Goal: Task Accomplishment & Management: Use online tool/utility

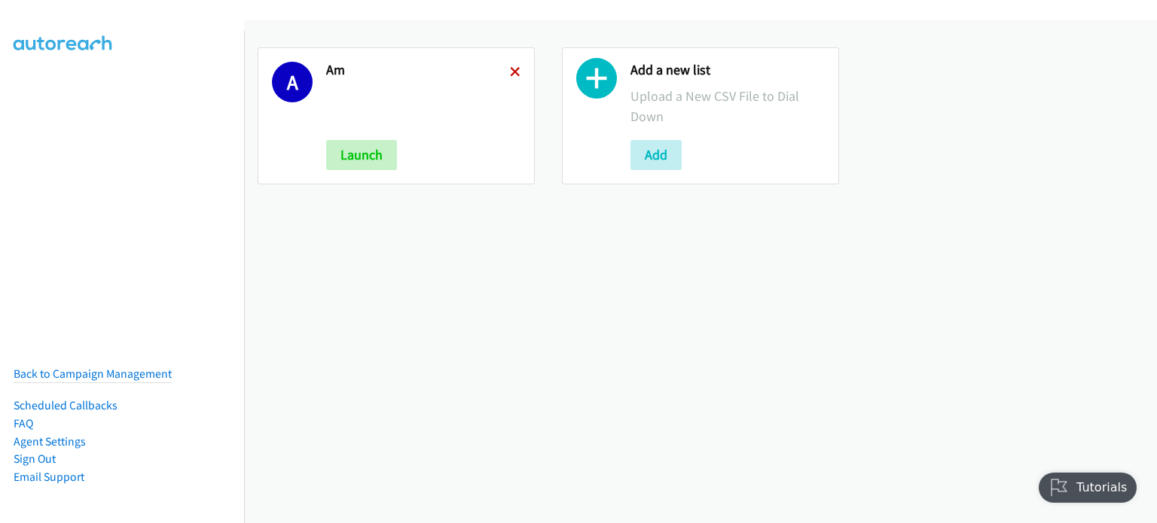
click at [515, 68] on icon at bounding box center [515, 73] width 11 height 11
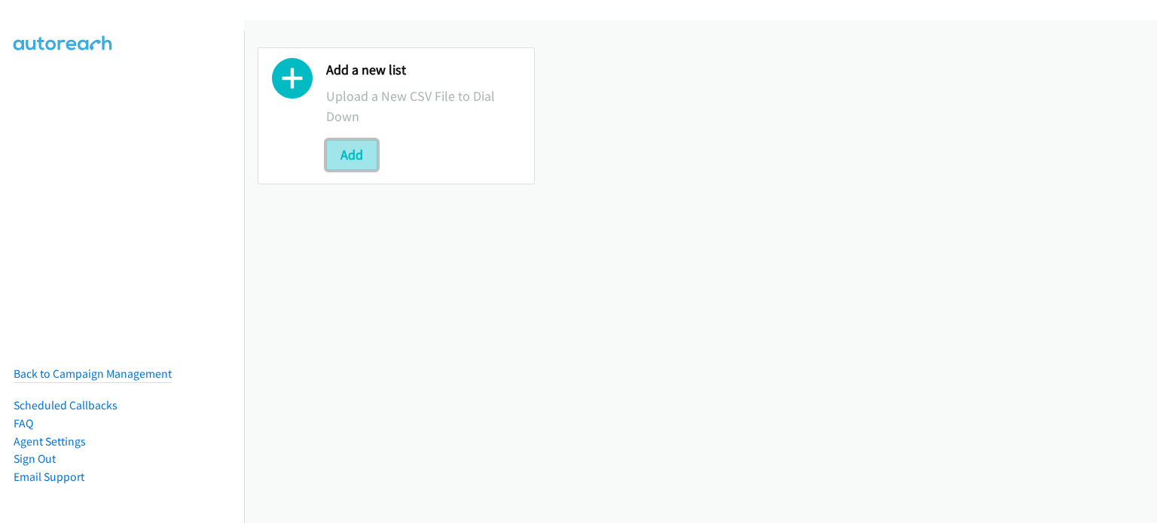
click at [372, 148] on button "Add" at bounding box center [351, 155] width 51 height 30
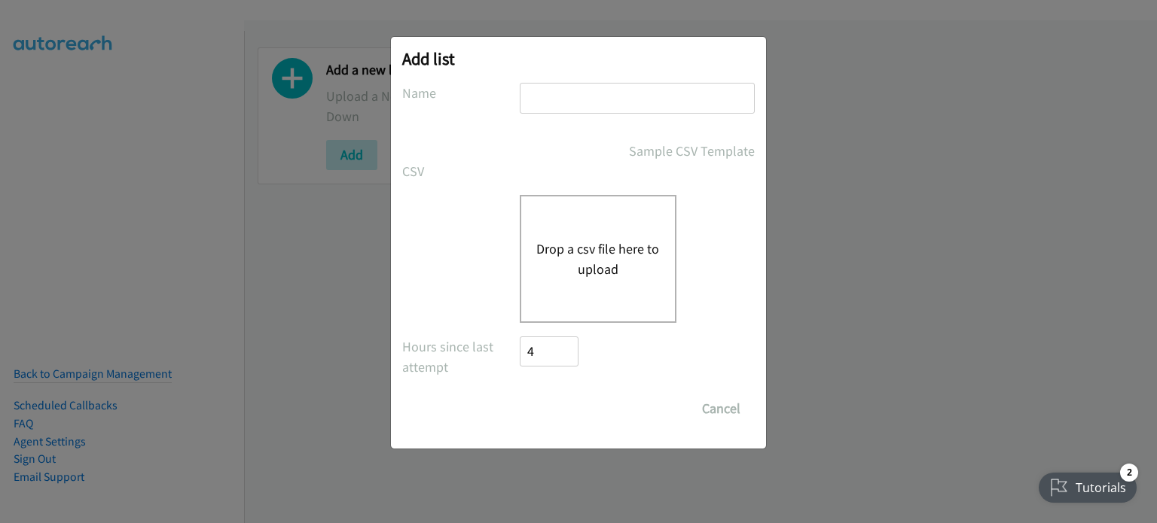
click at [639, 247] on button "Drop a csv file here to upload" at bounding box center [597, 259] width 123 height 41
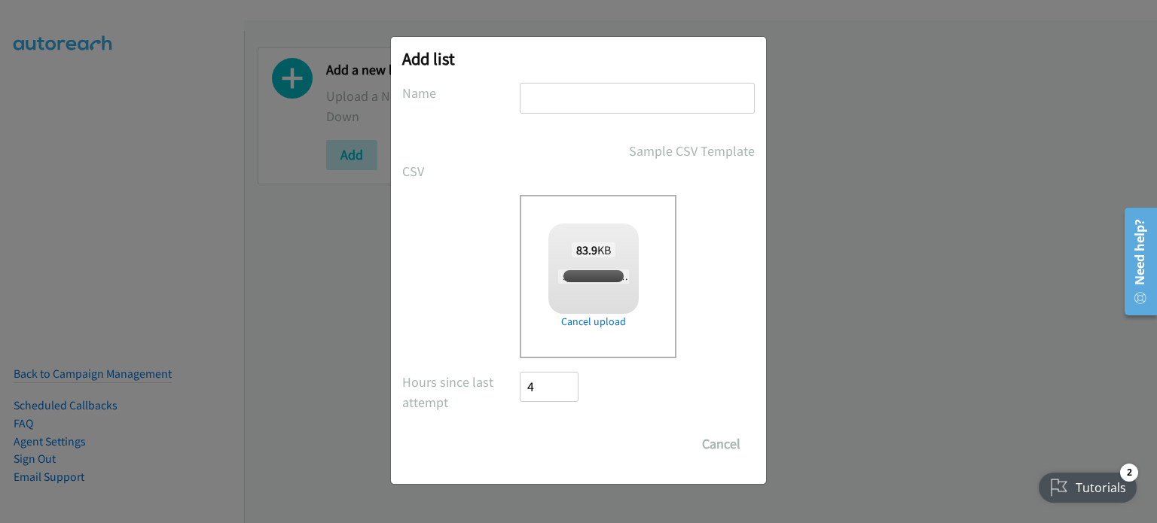
click at [553, 102] on input "text" at bounding box center [637, 98] width 235 height 31
checkbox input "true"
type input "PM"
click at [541, 458] on input "Save List" at bounding box center [559, 444] width 79 height 30
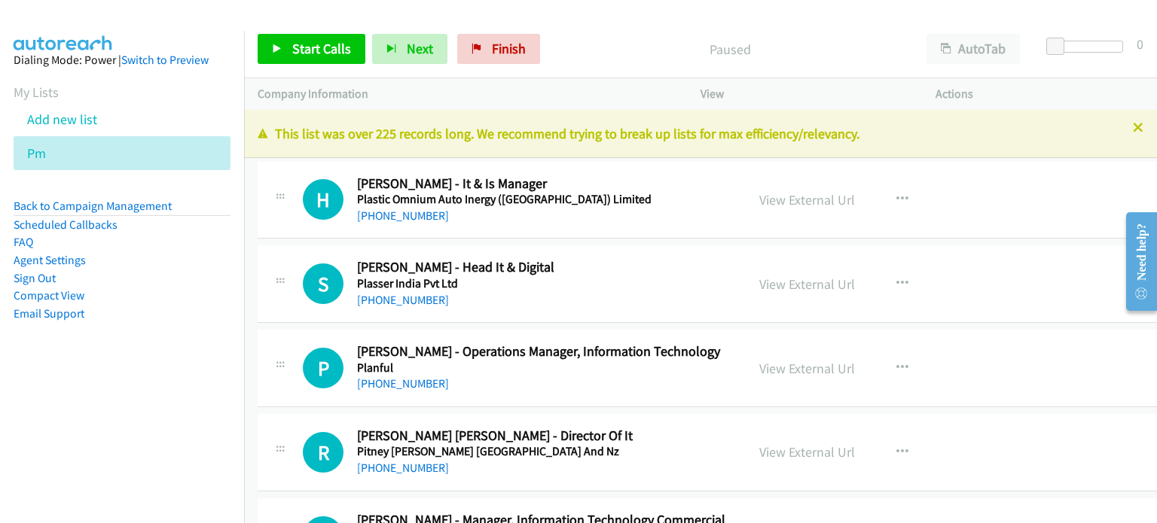
drag, startPoint x: 66, startPoint y: 364, endPoint x: 142, endPoint y: 309, distance: 93.4
click at [66, 364] on aside "Dialing Mode: Power | Switch to Preview My Lists Add new list Pm Back to Campai…" at bounding box center [122, 211] width 244 height 360
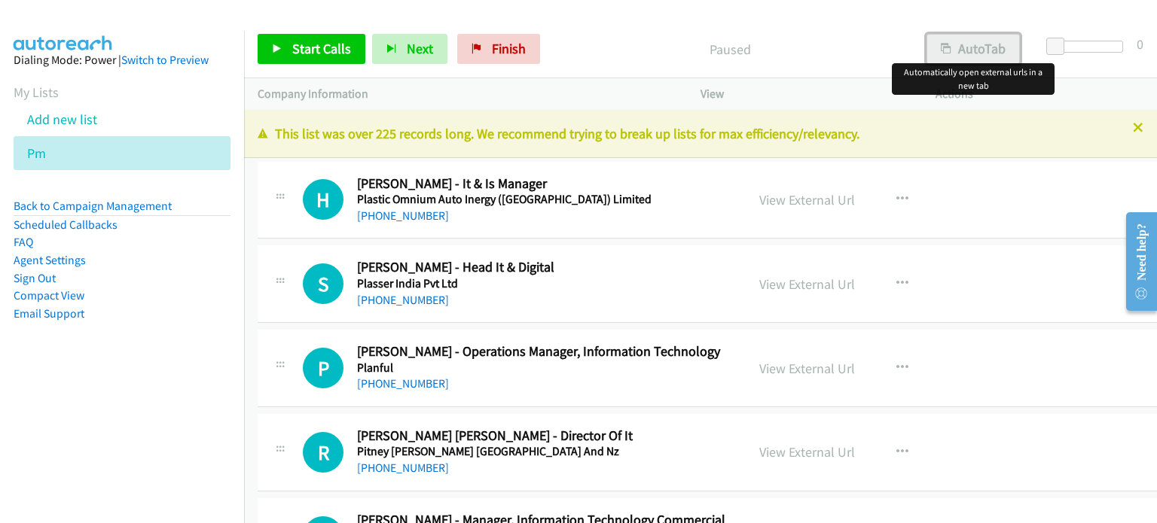
click at [969, 42] on button "AutoTab" at bounding box center [972, 49] width 93 height 30
click at [795, 206] on link "View External Url" at bounding box center [807, 199] width 96 height 17
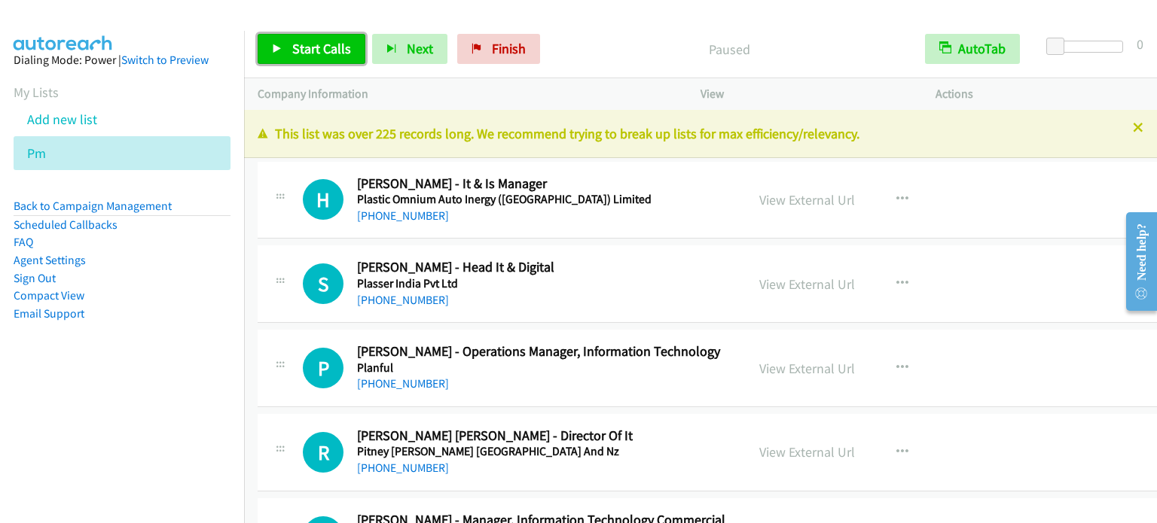
click at [323, 38] on link "Start Calls" at bounding box center [312, 49] width 108 height 30
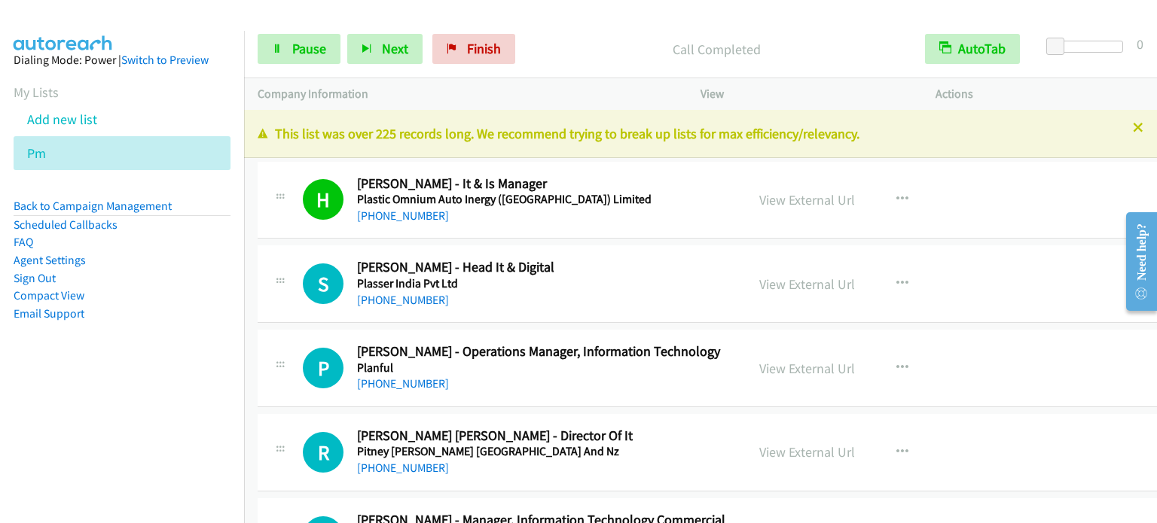
click at [181, 337] on aside "Dialing Mode: Power | Switch to Preview My Lists Add new list Pm Back to Campai…" at bounding box center [122, 211] width 244 height 360
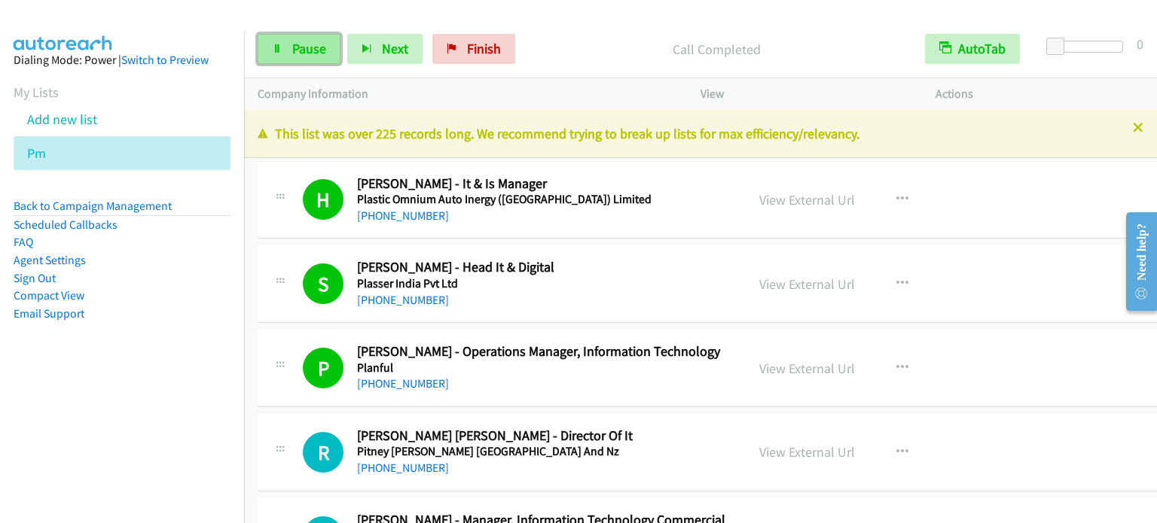
click at [313, 52] on span "Pause" at bounding box center [309, 48] width 34 height 17
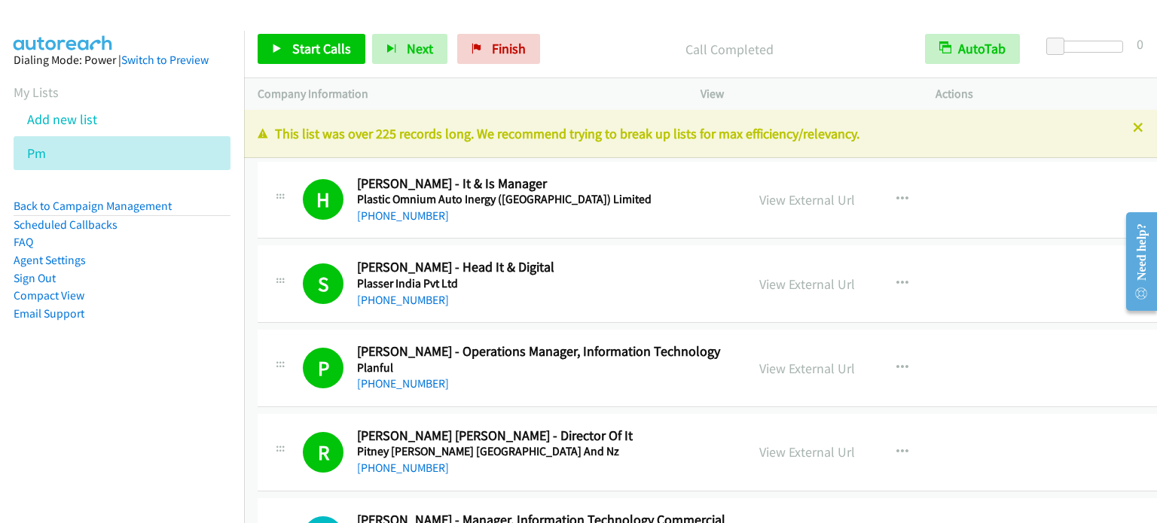
click at [136, 358] on aside "Dialing Mode: Power | Switch to Preview My Lists Add new list Pm Back to Campai…" at bounding box center [122, 211] width 244 height 360
click at [329, 44] on span "Start Calls" at bounding box center [321, 48] width 59 height 17
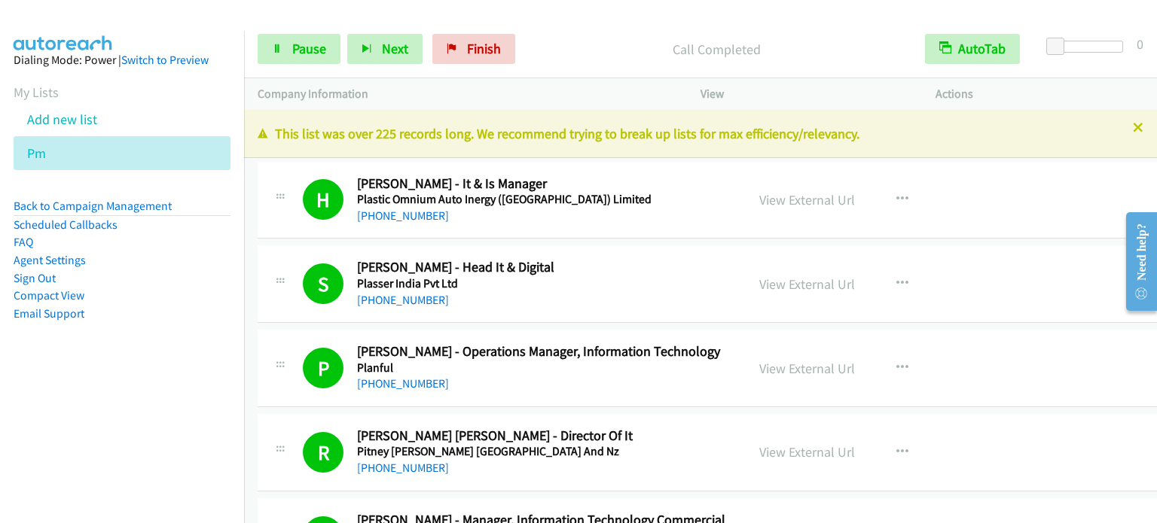
click at [184, 384] on aside "Dialing Mode: Power | Switch to Preview My Lists Add new list Pm Back to Campai…" at bounding box center [122, 211] width 244 height 360
click at [305, 40] on span "Pause" at bounding box center [309, 48] width 34 height 17
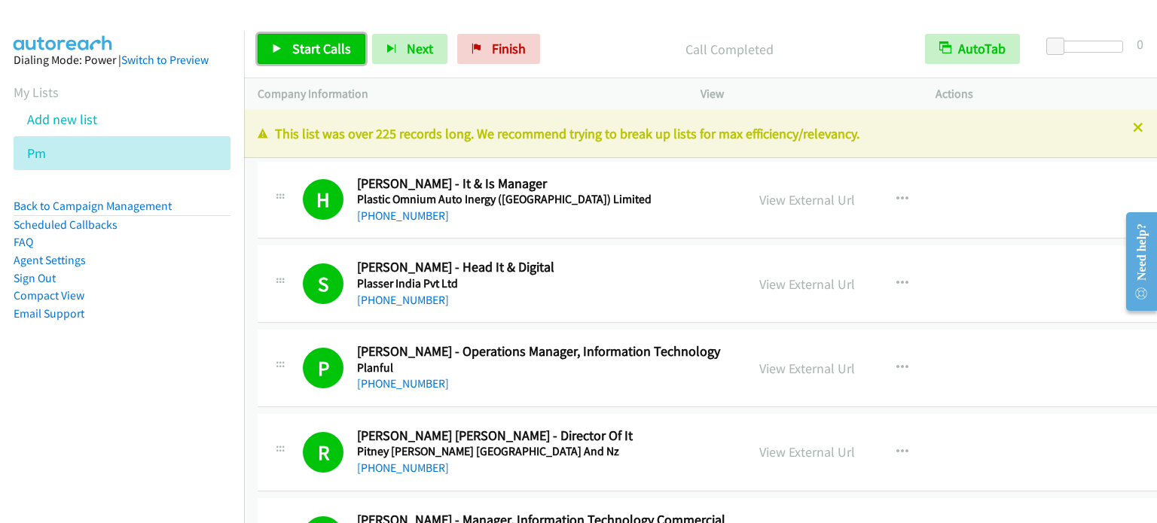
drag, startPoint x: 339, startPoint y: 51, endPoint x: 361, endPoint y: 93, distance: 47.2
click at [339, 50] on span "Start Calls" at bounding box center [321, 48] width 59 height 17
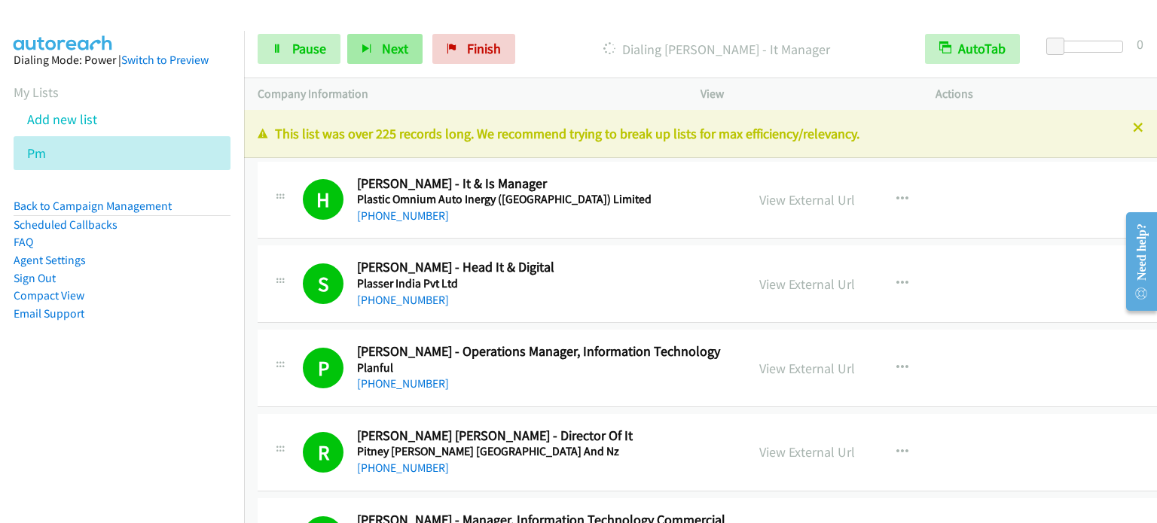
drag, startPoint x: 145, startPoint y: 382, endPoint x: 346, endPoint y: 47, distance: 390.5
click at [145, 382] on aside "Dialing Mode: Power | Switch to Preview My Lists Add new list Pm Back to Campai…" at bounding box center [122, 211] width 244 height 360
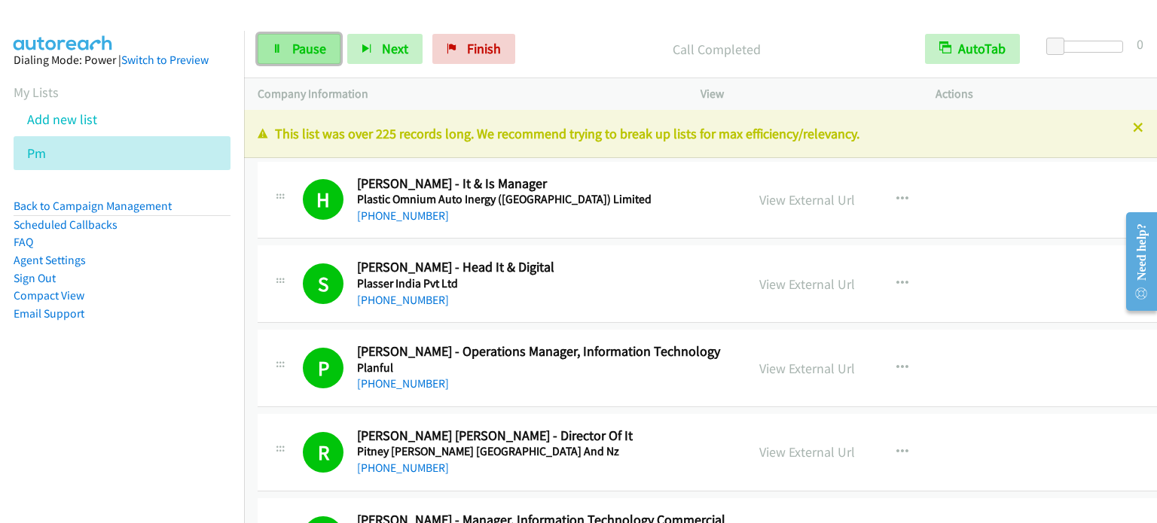
click at [311, 38] on link "Pause" at bounding box center [299, 49] width 83 height 30
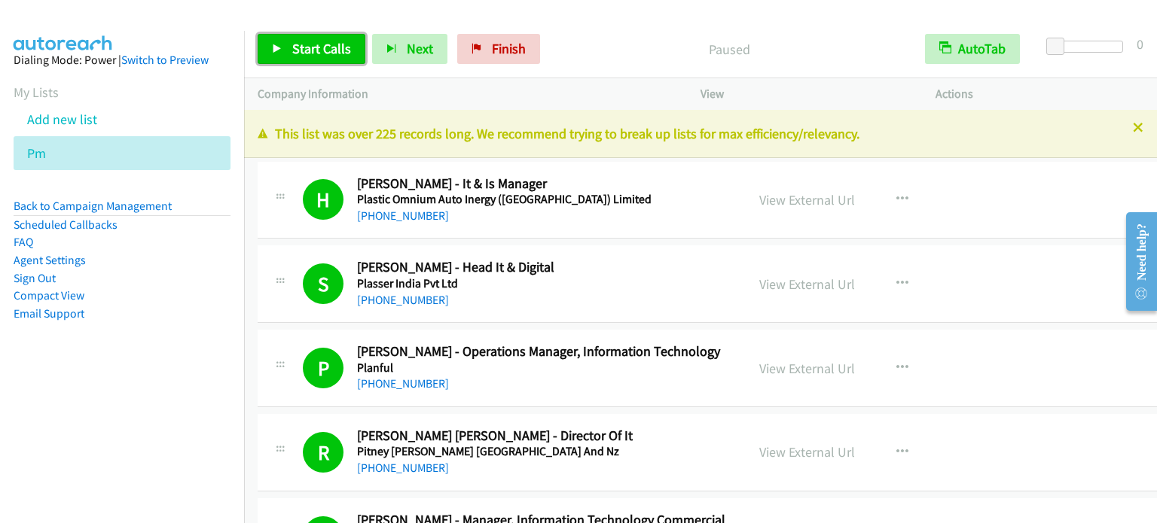
click at [310, 45] on span "Start Calls" at bounding box center [321, 48] width 59 height 17
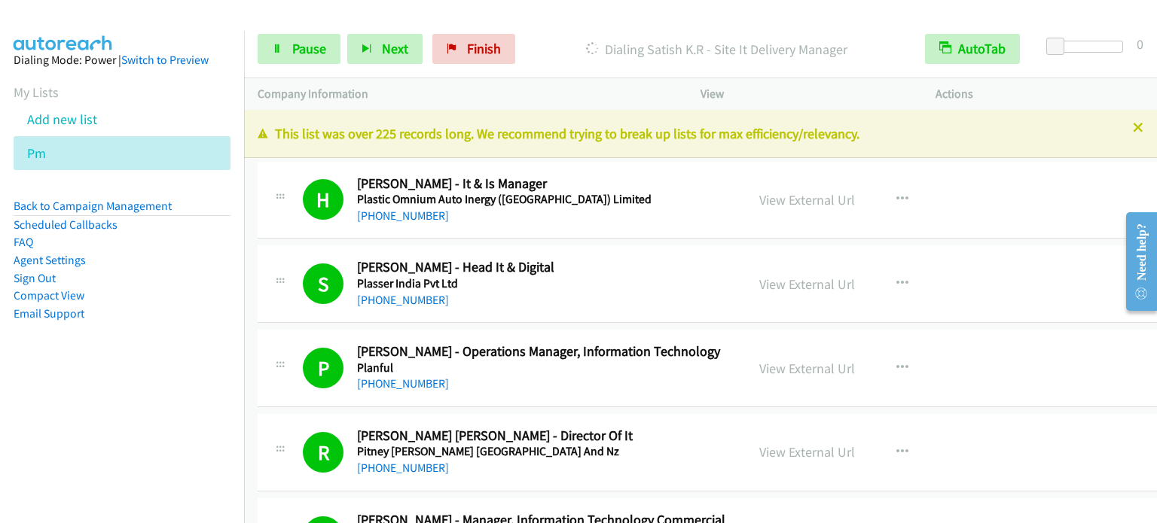
drag, startPoint x: 166, startPoint y: 314, endPoint x: 316, endPoint y: 11, distance: 338.1
click at [166, 315] on li "Email Support" at bounding box center [122, 314] width 217 height 18
click at [303, 40] on span "Pause" at bounding box center [309, 48] width 34 height 17
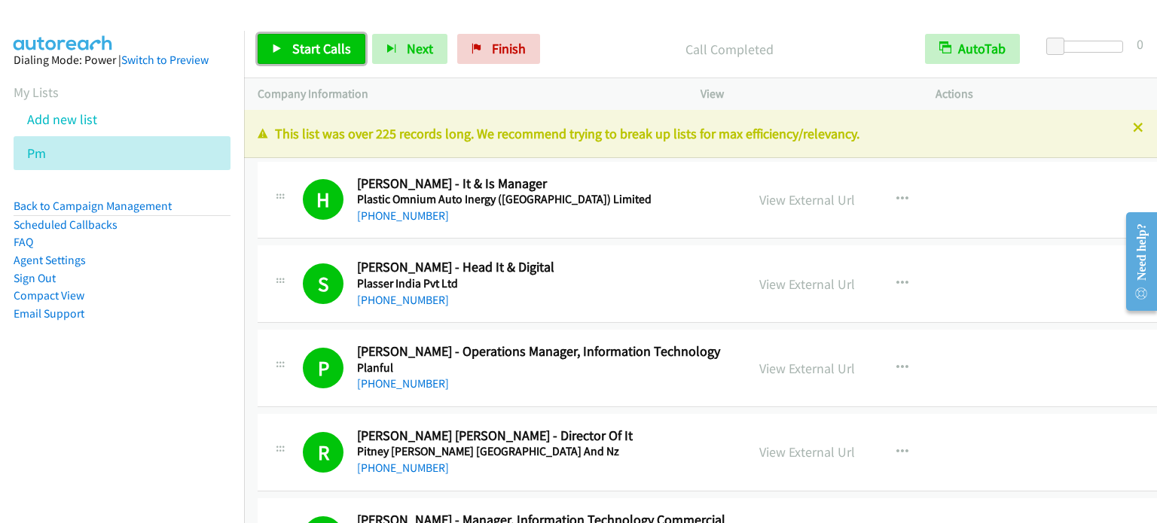
click at [292, 40] on span "Start Calls" at bounding box center [321, 48] width 59 height 17
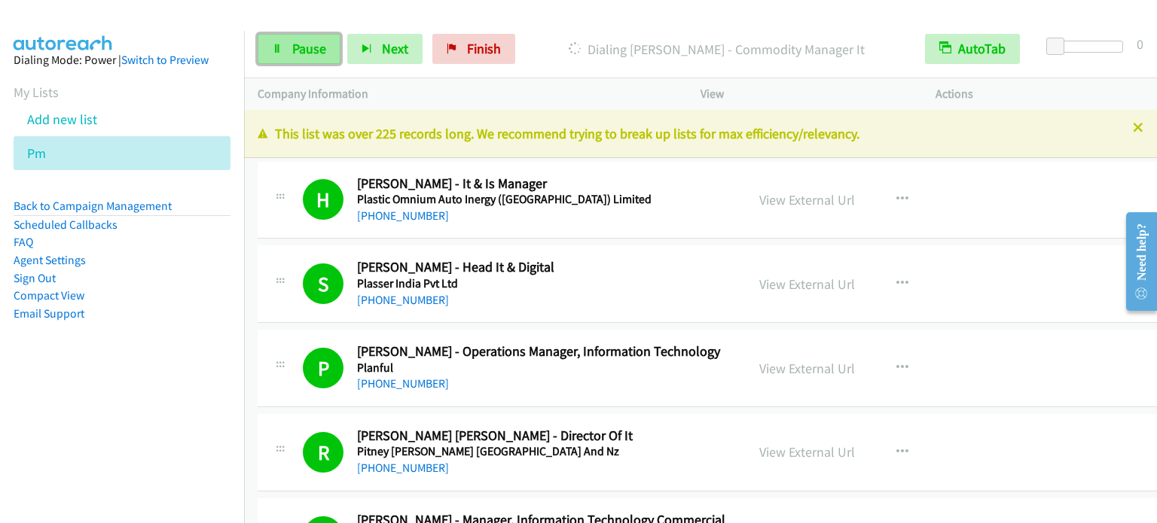
click at [282, 47] on link "Pause" at bounding box center [299, 49] width 83 height 30
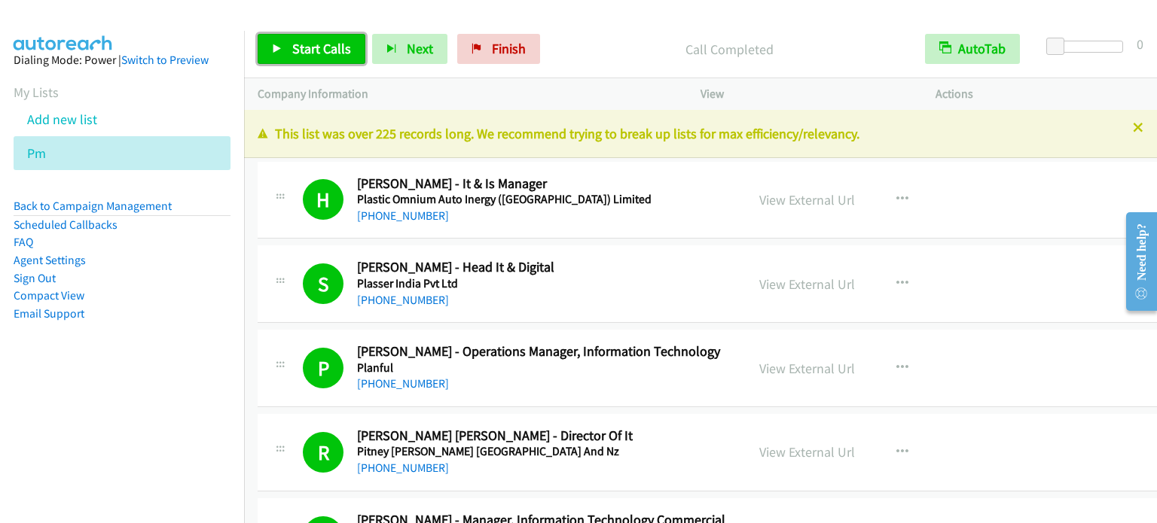
click at [319, 50] on span "Start Calls" at bounding box center [321, 48] width 59 height 17
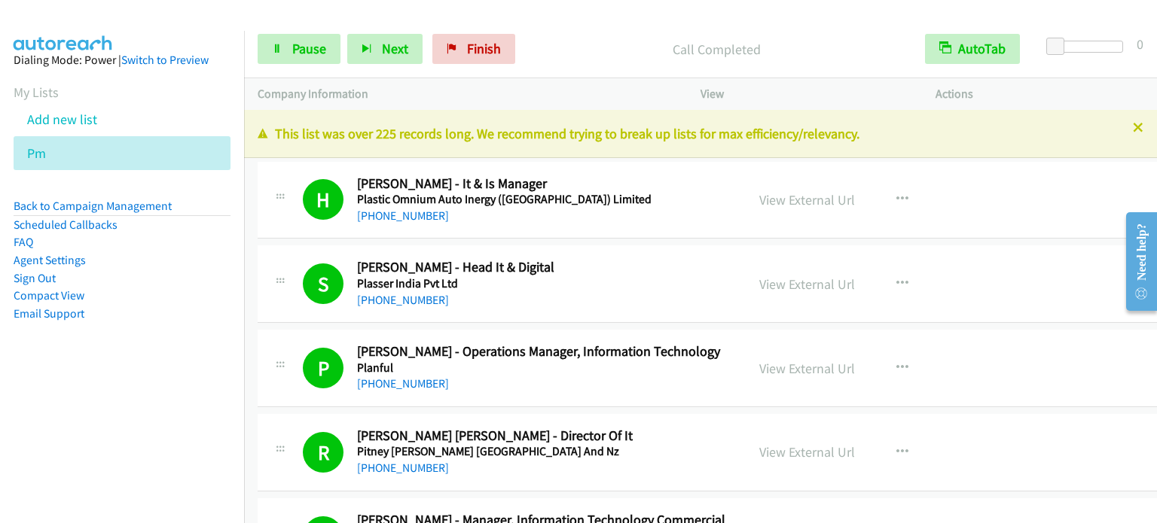
click at [157, 419] on nav "Dialing Mode: Power | Switch to Preview My Lists Add new list Pm Back to Campai…" at bounding box center [122, 292] width 245 height 523
click at [90, 359] on aside "Dialing Mode: Power | Switch to Preview My Lists Add new list Pm Back to Campai…" at bounding box center [122, 211] width 244 height 360
click at [283, 53] on link "Pause" at bounding box center [299, 49] width 83 height 30
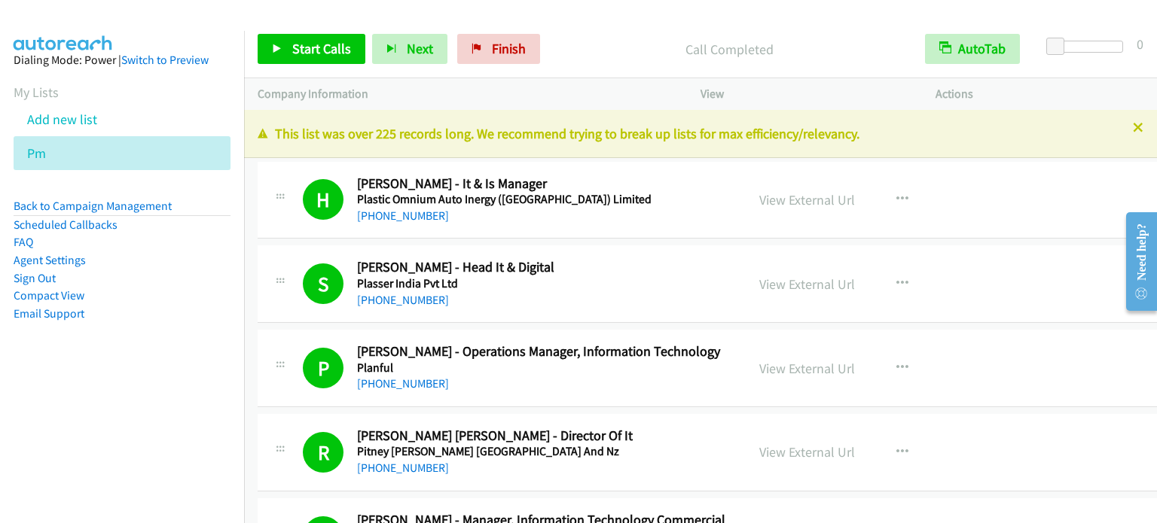
click at [831, 47] on p "Call Completed" at bounding box center [728, 49] width 337 height 20
click at [307, 53] on span "Start Calls" at bounding box center [321, 48] width 59 height 17
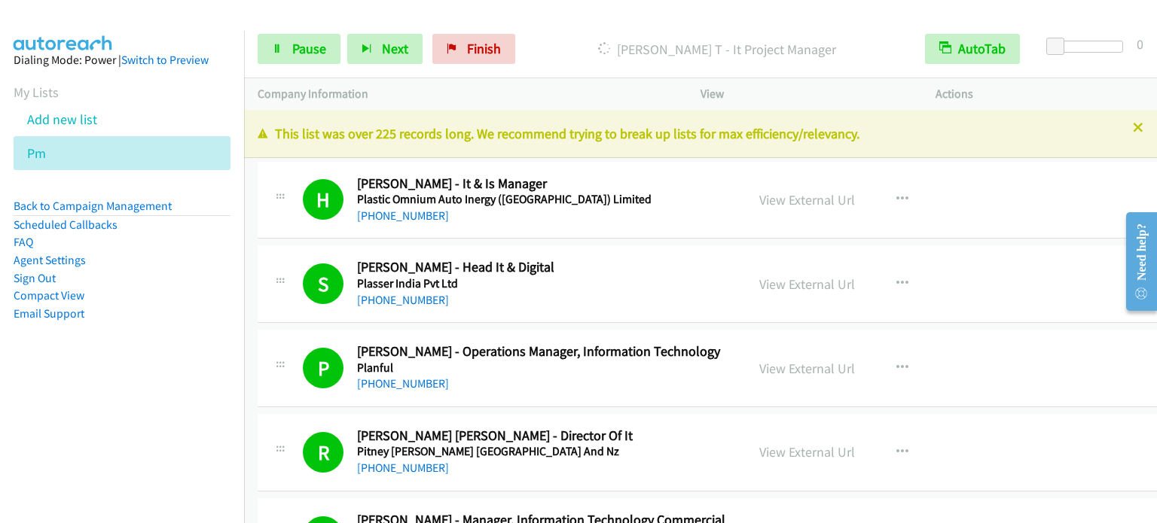
click at [167, 316] on li "Email Support" at bounding box center [122, 314] width 217 height 18
click at [290, 53] on link "Pause" at bounding box center [299, 49] width 83 height 30
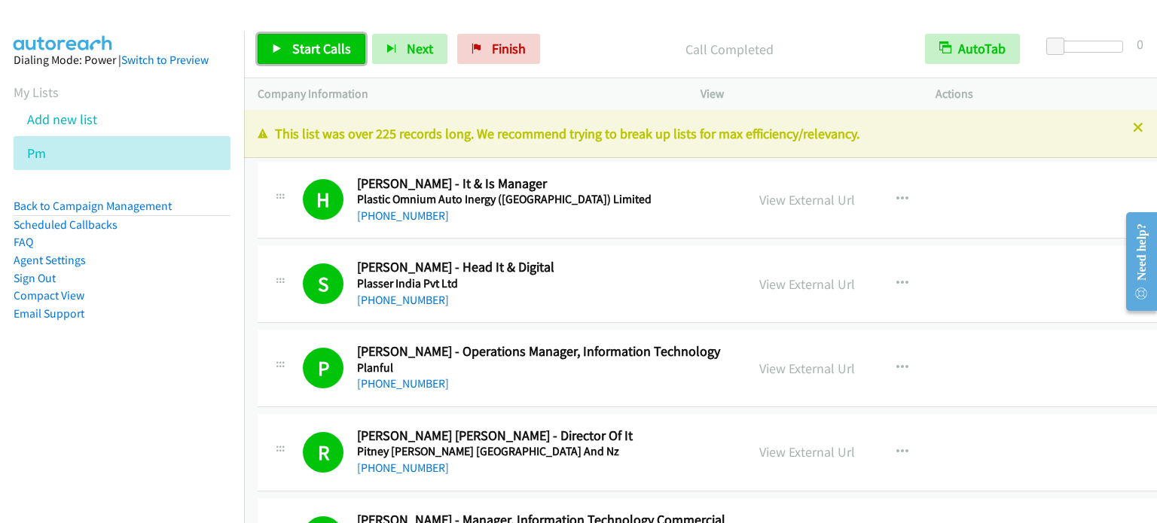
click at [334, 44] on span "Start Calls" at bounding box center [321, 48] width 59 height 17
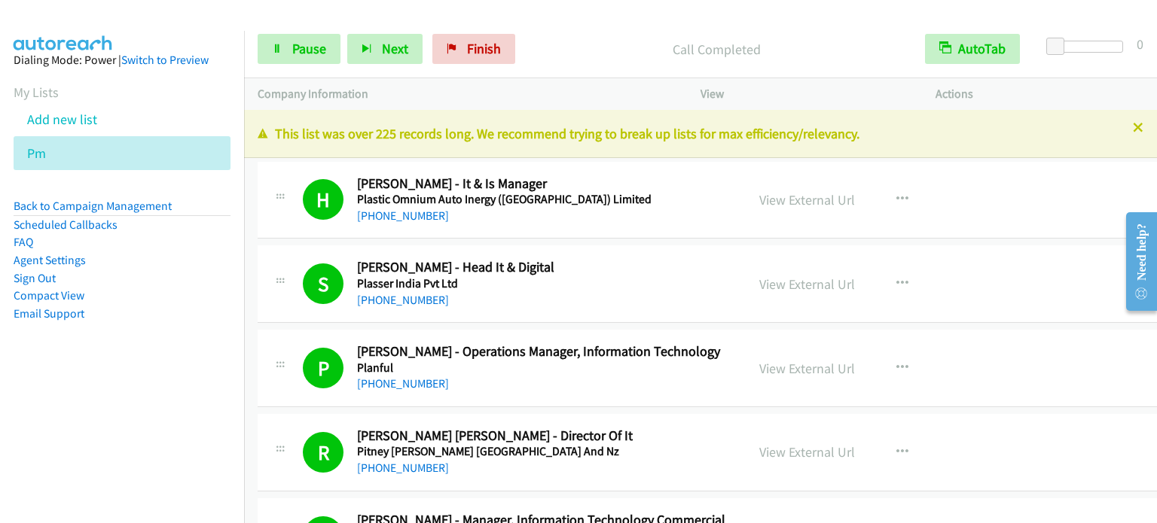
drag, startPoint x: 56, startPoint y: 392, endPoint x: 367, endPoint y: 87, distance: 436.1
click at [68, 383] on nav "Dialing Mode: Power | Switch to Preview My Lists Add new list Pm Back to Campai…" at bounding box center [122, 292] width 245 height 523
click at [307, 57] on link "Pause" at bounding box center [299, 49] width 83 height 30
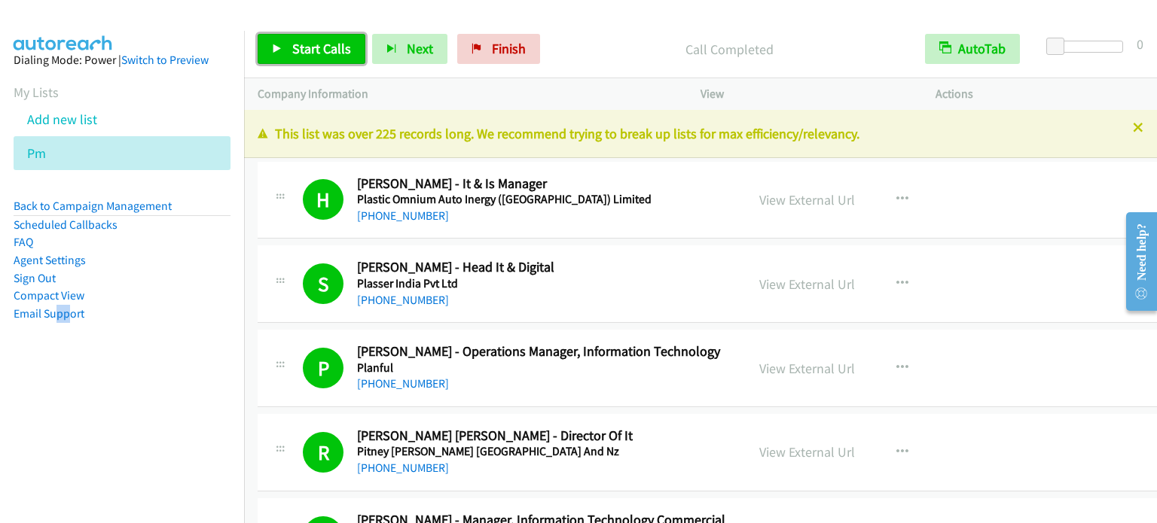
click at [331, 38] on link "Start Calls" at bounding box center [312, 49] width 108 height 30
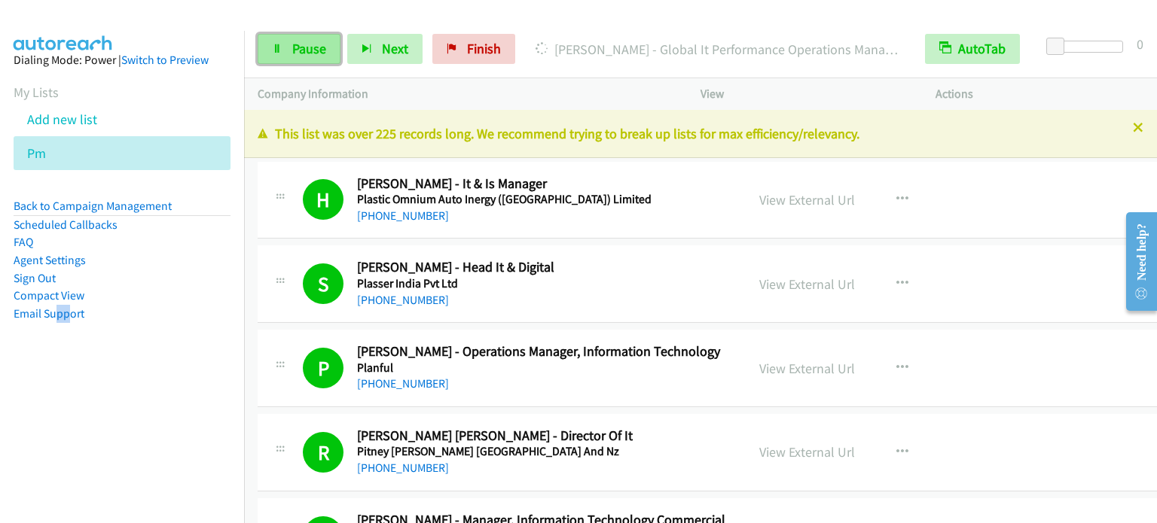
click at [298, 50] on span "Pause" at bounding box center [309, 48] width 34 height 17
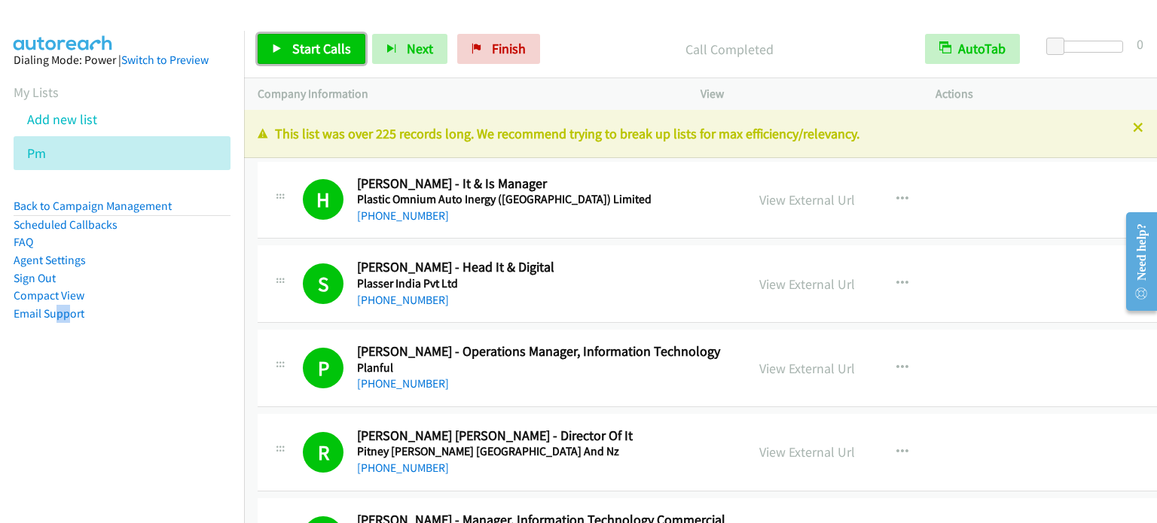
click at [324, 44] on span "Start Calls" at bounding box center [321, 48] width 59 height 17
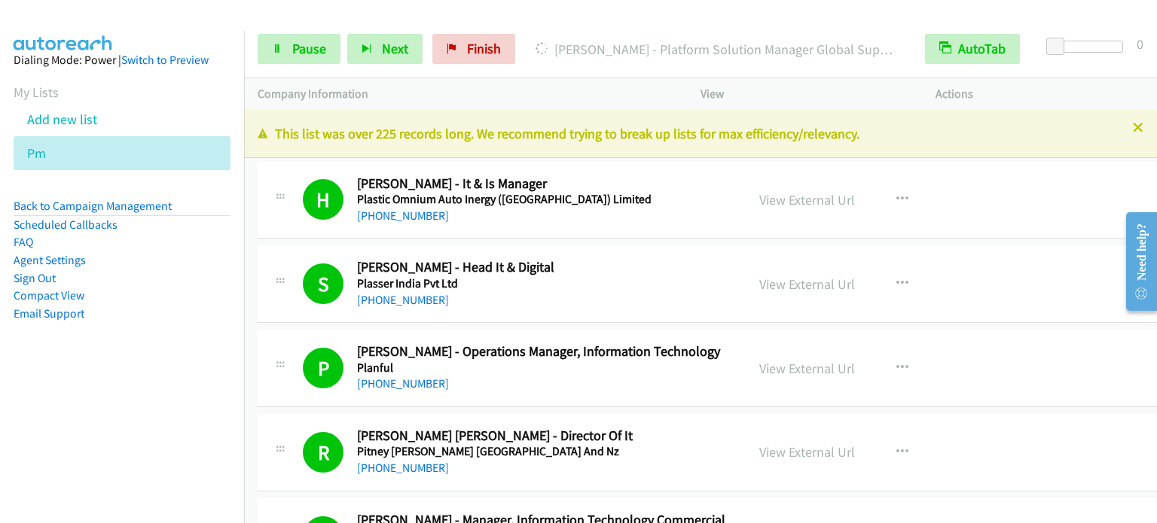
click at [216, 350] on aside "Dialing Mode: Power | Switch to Preview My Lists Add new list Pm Back to Campai…" at bounding box center [122, 211] width 244 height 360
click at [282, 47] on link "Pause" at bounding box center [299, 49] width 83 height 30
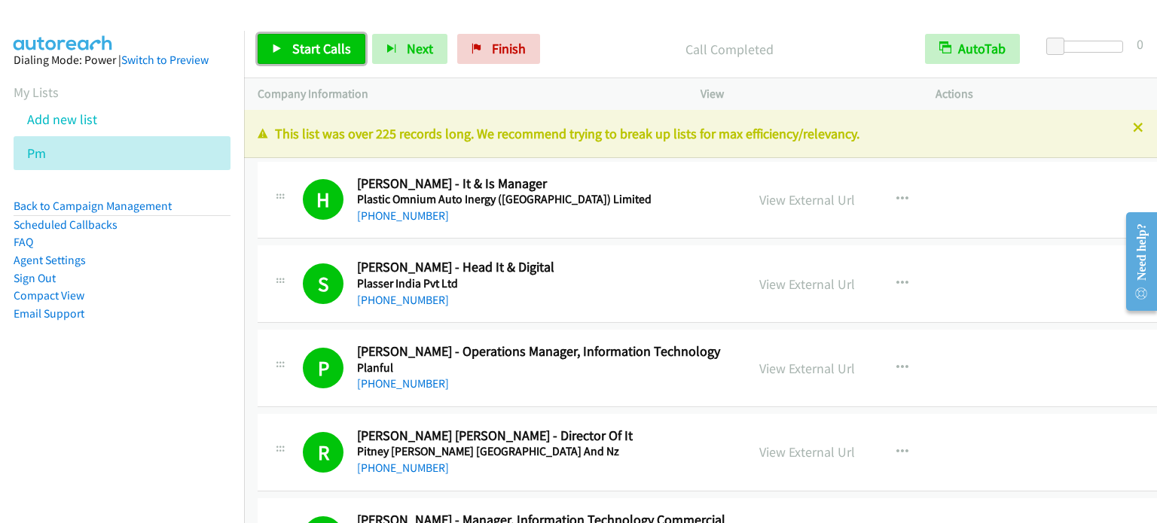
click at [325, 41] on span "Start Calls" at bounding box center [321, 48] width 59 height 17
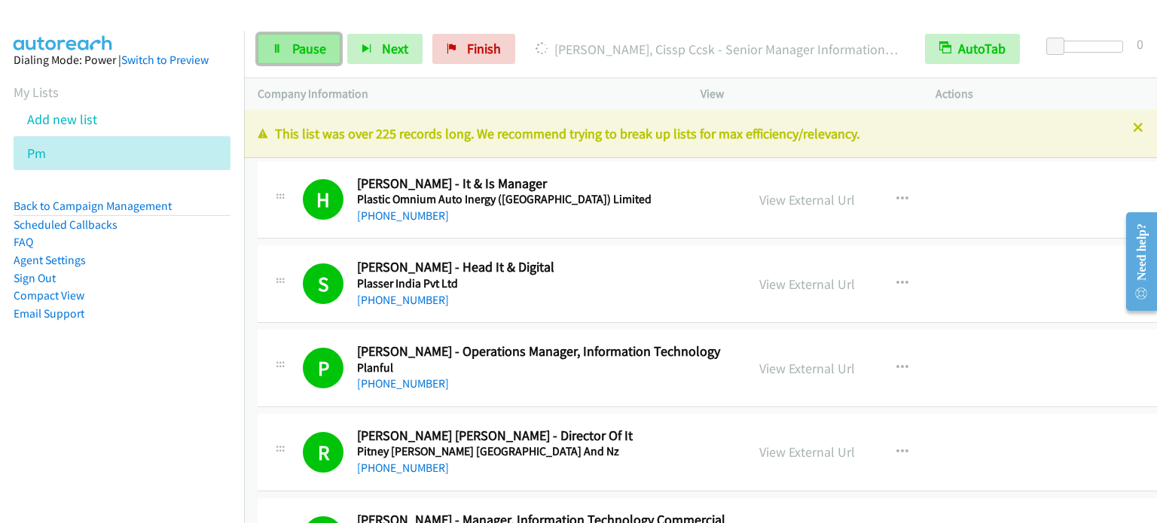
click at [288, 56] on link "Pause" at bounding box center [299, 49] width 83 height 30
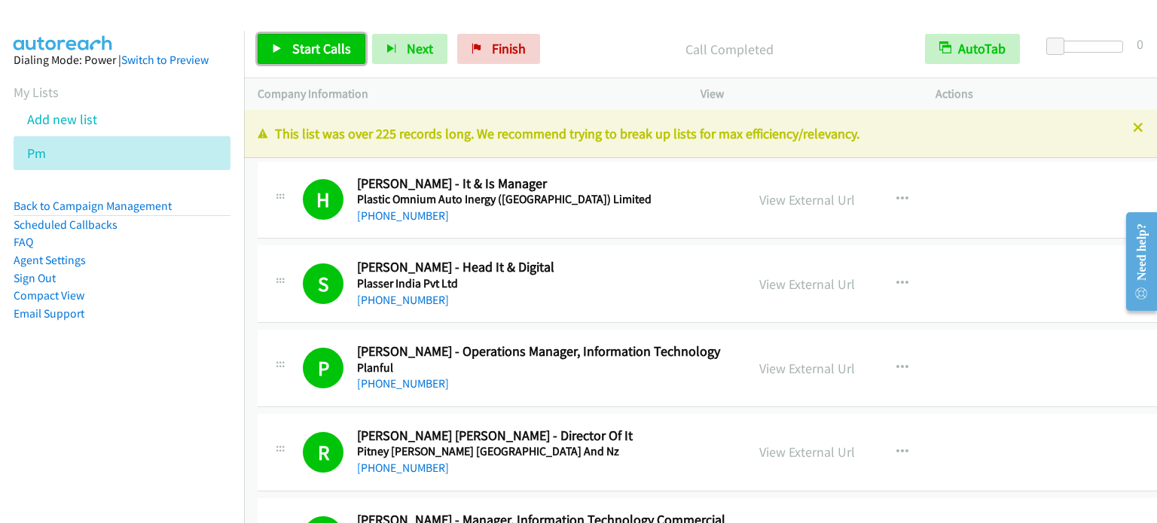
click at [314, 50] on span "Start Calls" at bounding box center [321, 48] width 59 height 17
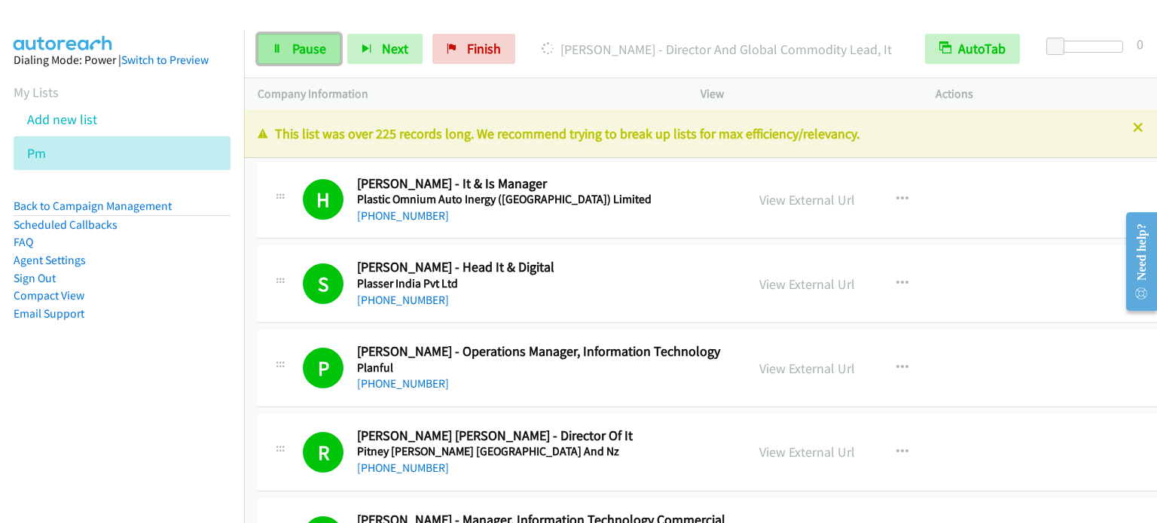
click at [305, 48] on span "Pause" at bounding box center [309, 48] width 34 height 17
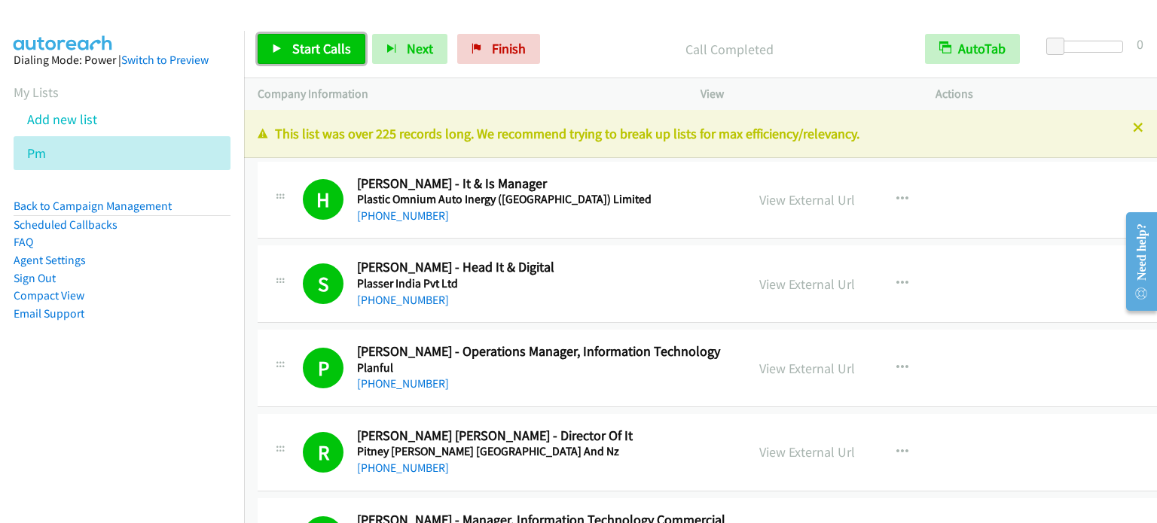
click at [313, 53] on span "Start Calls" at bounding box center [321, 48] width 59 height 17
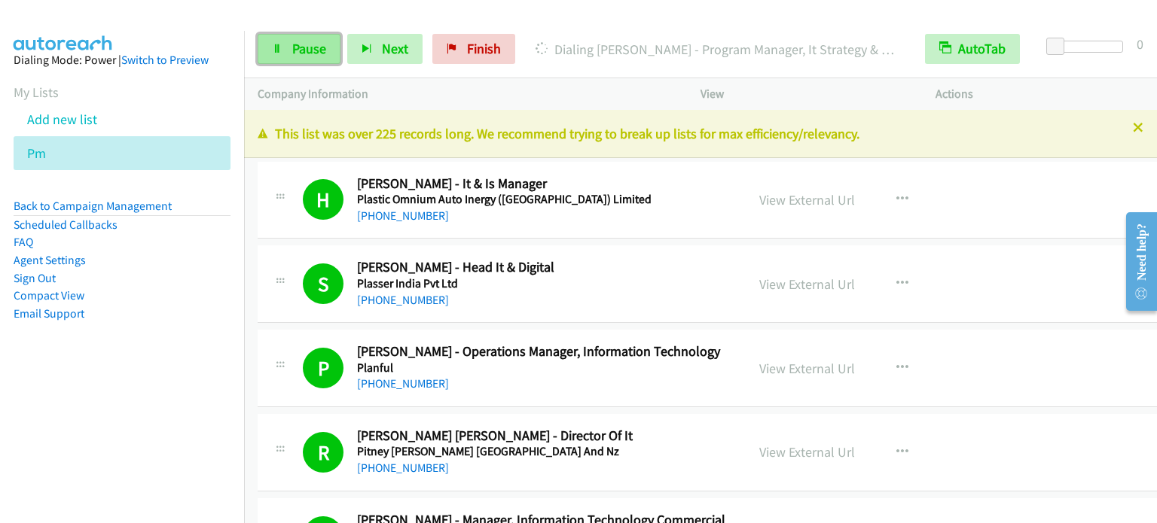
click at [302, 56] on link "Pause" at bounding box center [299, 49] width 83 height 30
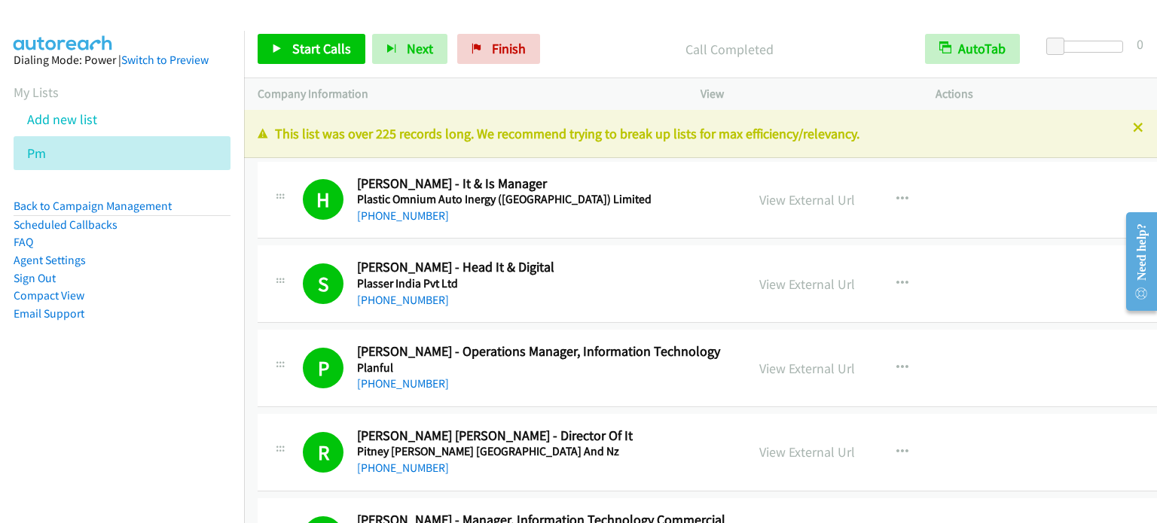
click at [145, 378] on aside "Dialing Mode: Power | Switch to Preview My Lists Add new list Pm Back to Campai…" at bounding box center [122, 211] width 244 height 360
click at [276, 48] on icon at bounding box center [277, 49] width 11 height 11
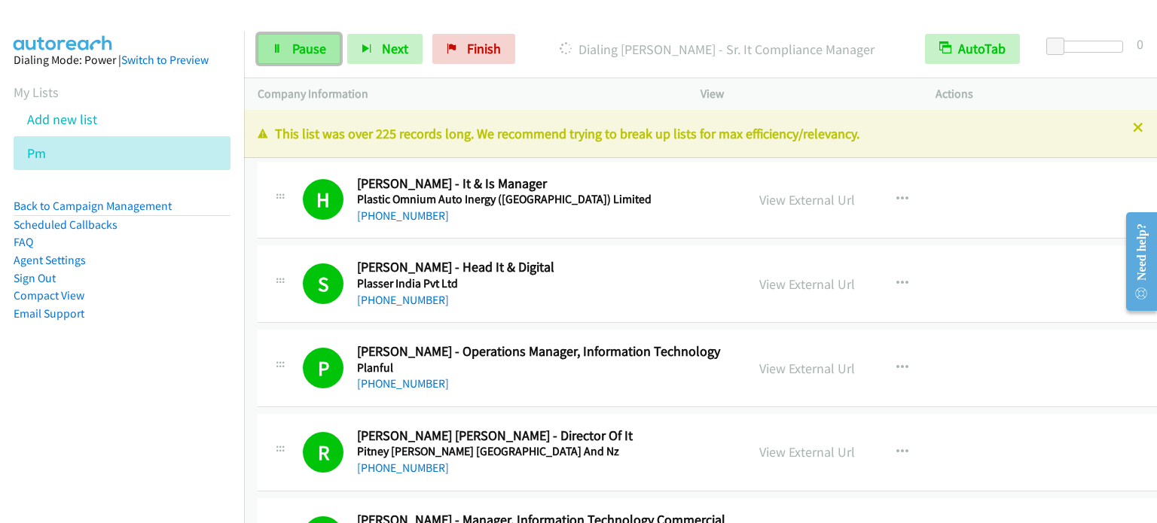
click at [310, 47] on span "Pause" at bounding box center [309, 48] width 34 height 17
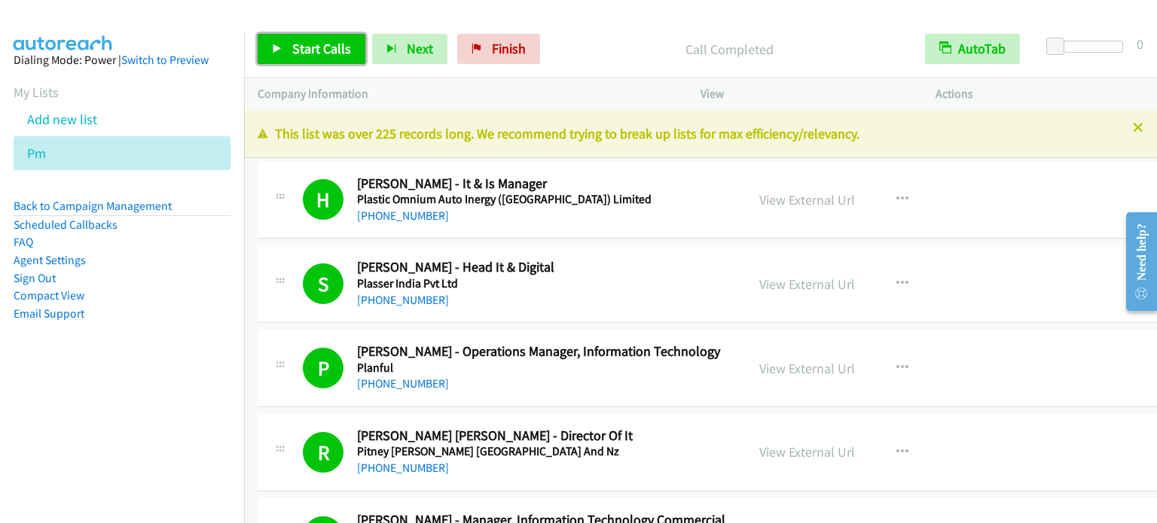
click at [298, 45] on span "Start Calls" at bounding box center [321, 48] width 59 height 17
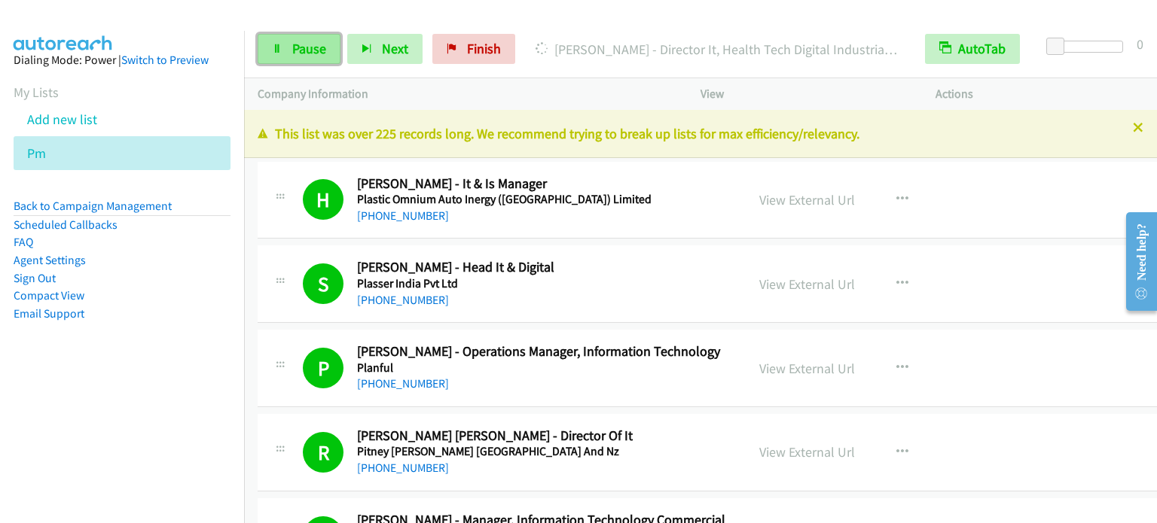
click at [305, 52] on span "Pause" at bounding box center [309, 48] width 34 height 17
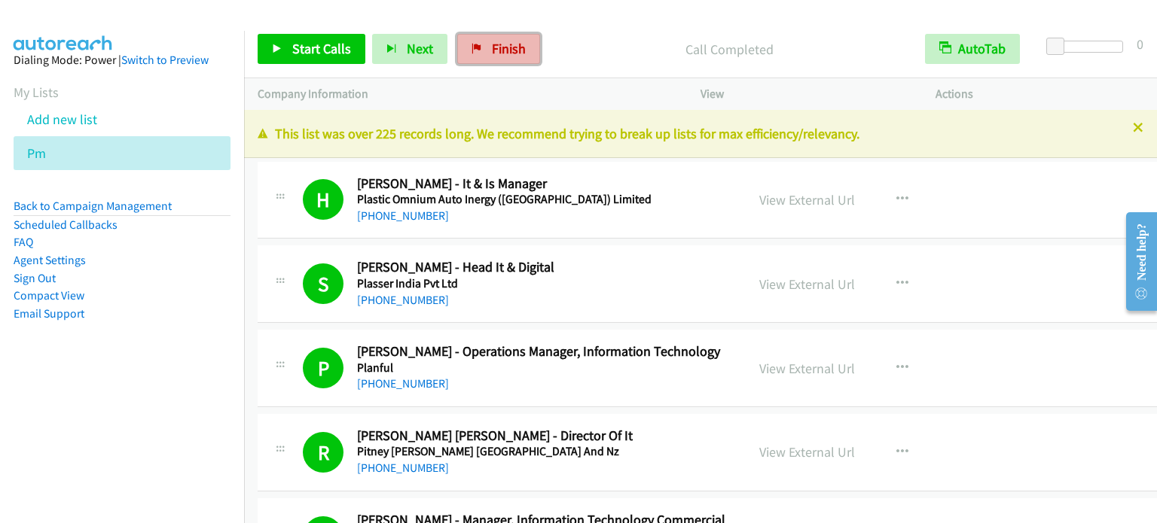
click at [494, 50] on span "Finish" at bounding box center [509, 48] width 34 height 17
